Goal: Information Seeking & Learning: Learn about a topic

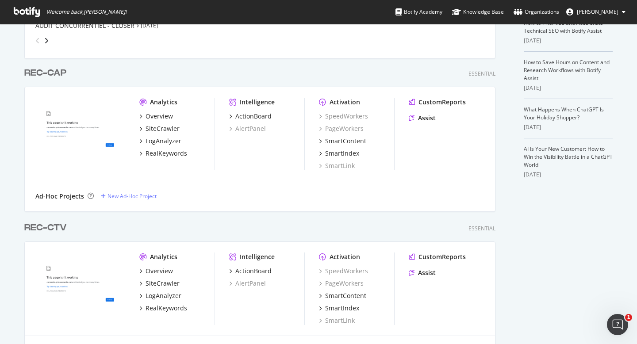
scroll to position [186, 0]
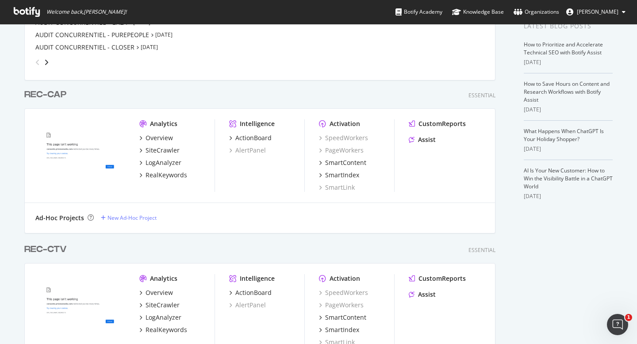
click at [45, 91] on div "REC-CAP" at bounding box center [45, 94] width 42 height 13
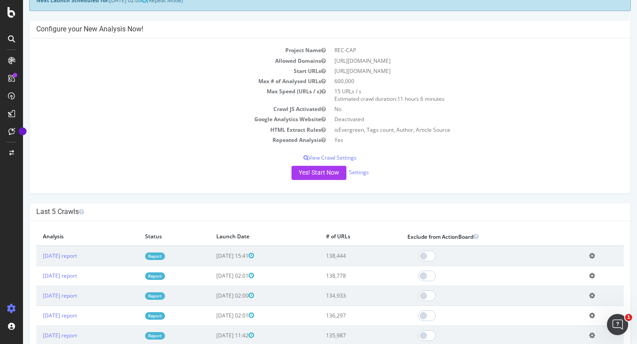
scroll to position [62, 0]
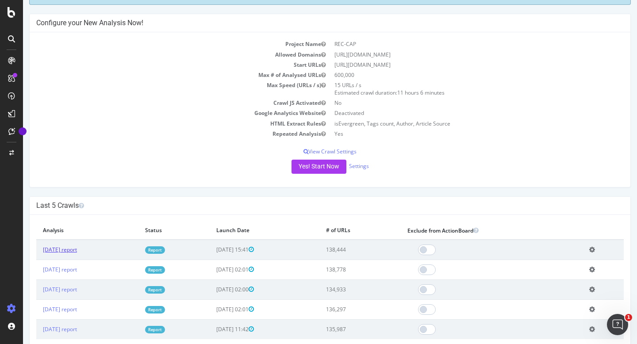
click at [70, 249] on link "[DATE] report" at bounding box center [60, 250] width 34 height 8
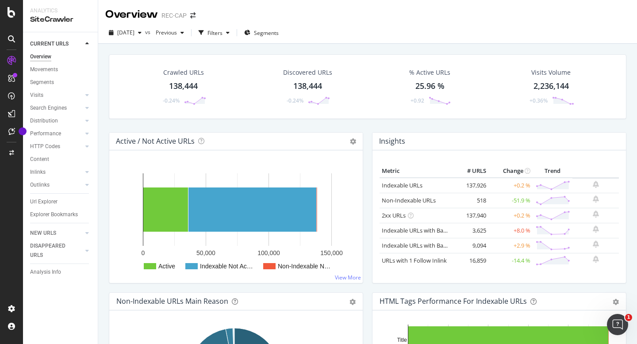
click at [177, 72] on div "Crawled URLs" at bounding box center [183, 72] width 41 height 9
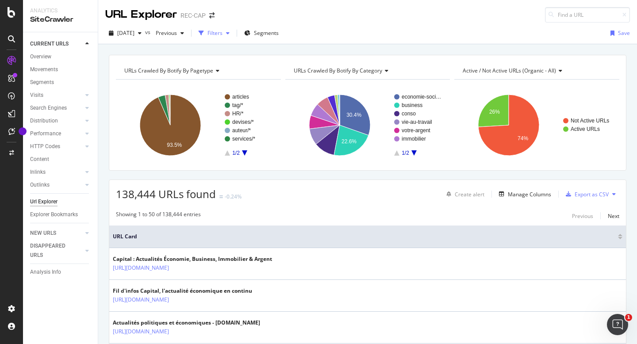
click at [233, 33] on div "button" at bounding box center [228, 33] width 11 height 5
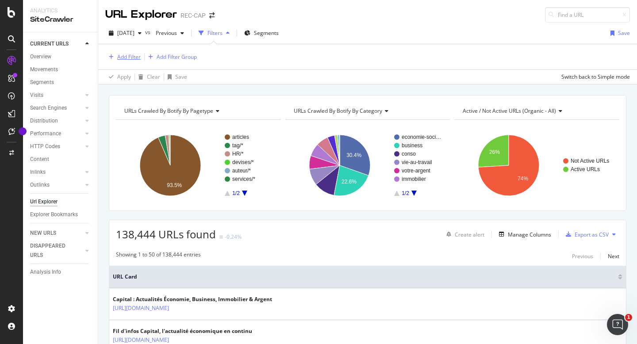
click at [138, 56] on div "Add Filter" at bounding box center [128, 57] width 23 height 8
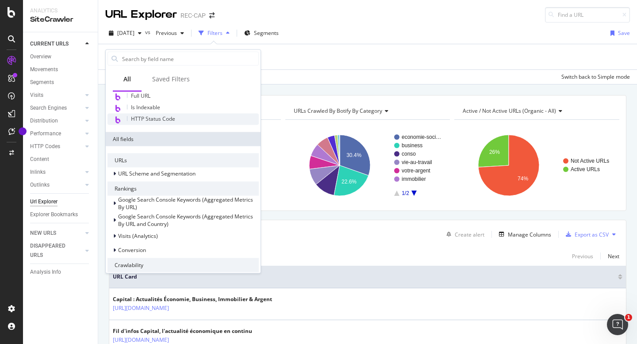
scroll to position [20, 0]
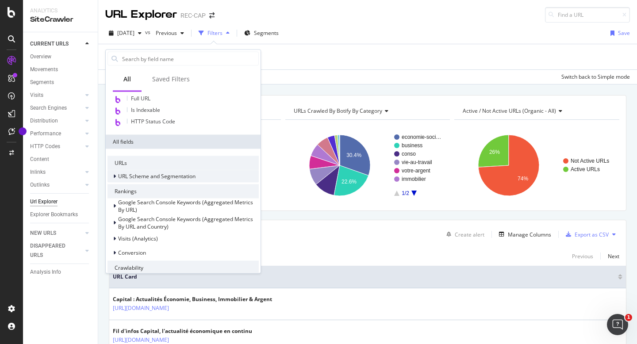
click at [139, 179] on span "URL Scheme and Segmentation" at bounding box center [156, 177] width 77 height 8
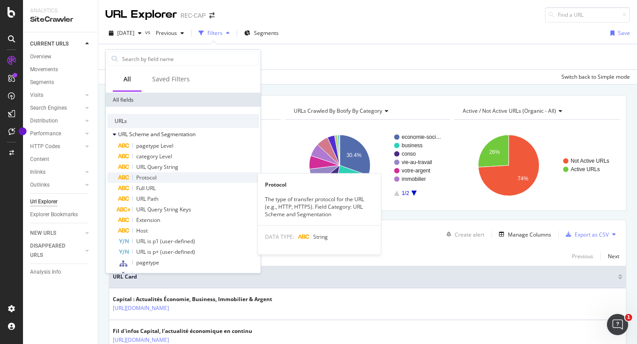
scroll to position [63, 0]
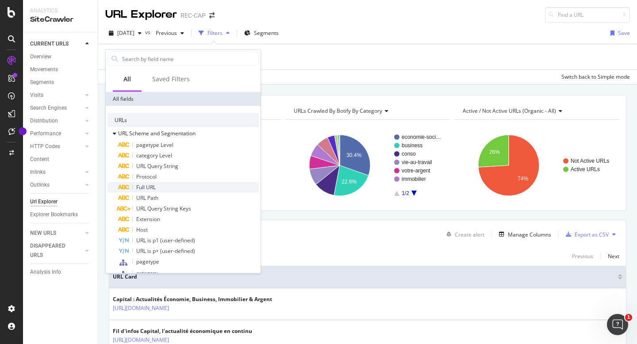
click at [160, 187] on div "Full URL" at bounding box center [188, 187] width 141 height 11
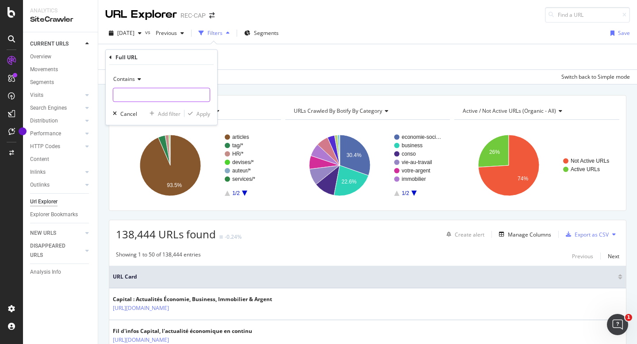
click at [161, 93] on input "text" at bounding box center [161, 95] width 96 height 14
paste input "/guides-achat"
type input "/guides-achat/"
click at [205, 112] on div "Apply" at bounding box center [203, 114] width 14 height 8
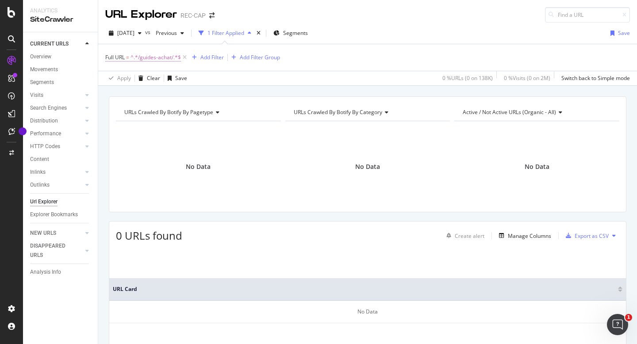
click at [169, 60] on span "^.*/guides-achat/.*$" at bounding box center [155, 57] width 50 height 12
click at [161, 94] on input "/guides-achat/" at bounding box center [155, 94] width 84 height 14
type input "/guides-achat"
click at [203, 112] on div "Apply" at bounding box center [203, 113] width 14 height 8
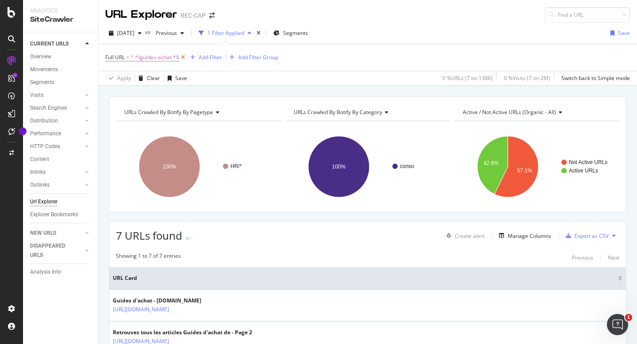
click at [182, 61] on icon at bounding box center [183, 57] width 8 height 9
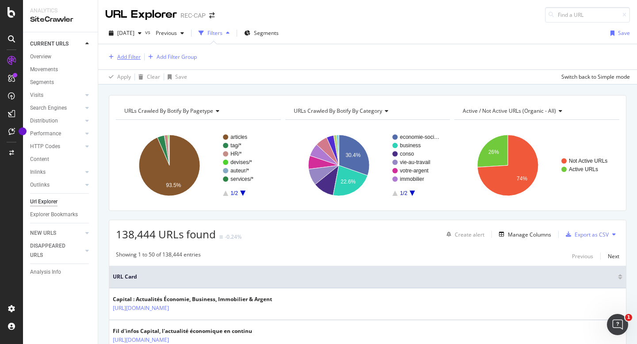
click at [130, 58] on div "Add Filter" at bounding box center [128, 57] width 23 height 8
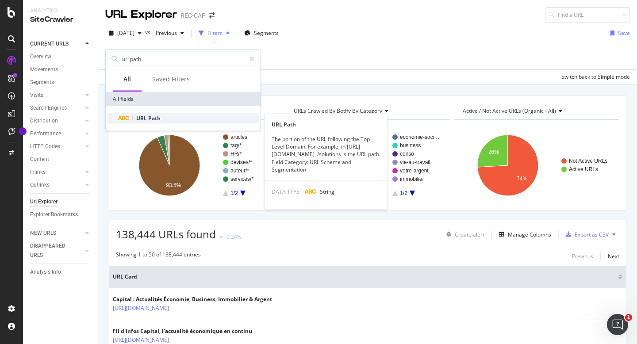
type input "url path"
click at [151, 116] on span "Path" at bounding box center [154, 119] width 12 height 8
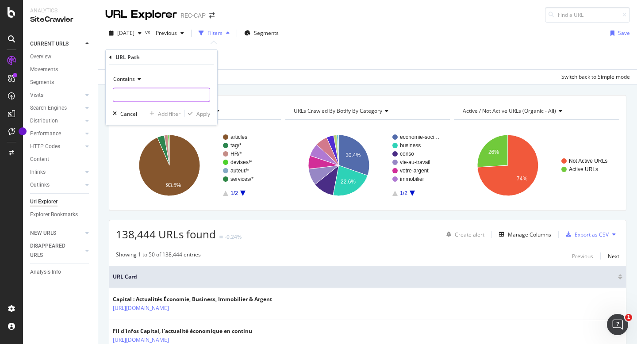
click at [145, 96] on input "text" at bounding box center [161, 95] width 96 height 14
paste input "/guides-achat"
type input "/guides-achat/"
click at [203, 112] on div "Apply" at bounding box center [203, 114] width 14 height 8
